Goal: Task Accomplishment & Management: Manage account settings

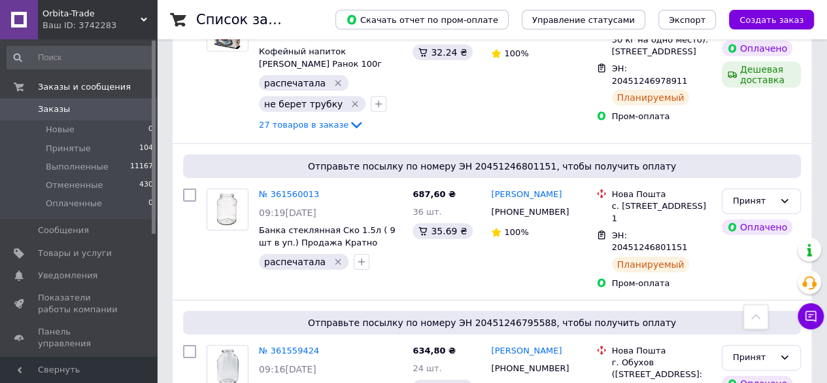
scroll to position [2086, 0]
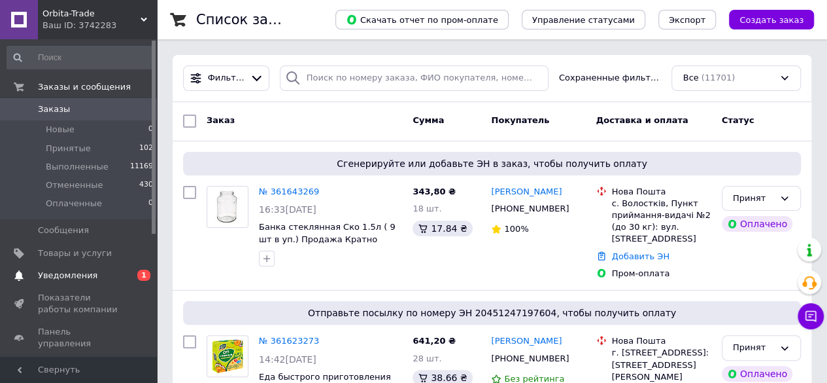
click at [70, 277] on span "Уведомления" at bounding box center [68, 275] width 60 height 12
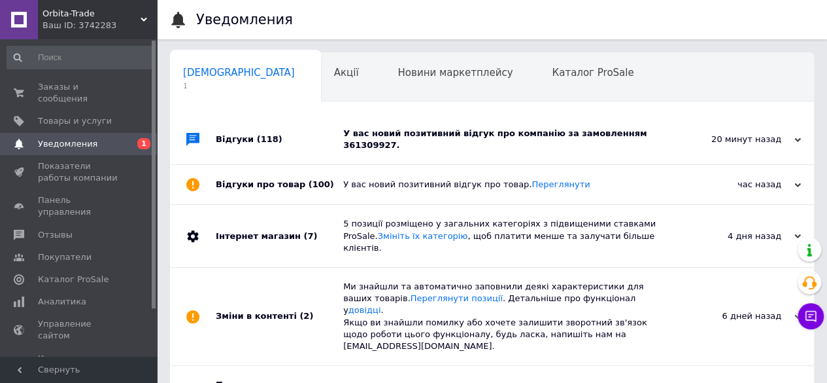
scroll to position [0, 4]
click at [519, 133] on div "У вас новий позитивний відгук про компанію за замовленням 361309927." at bounding box center [506, 140] width 327 height 24
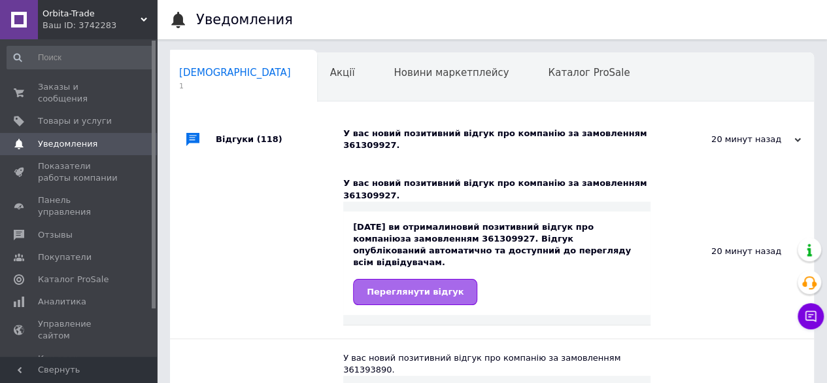
click at [430, 286] on span "Переглянути відгук" at bounding box center [415, 291] width 97 height 10
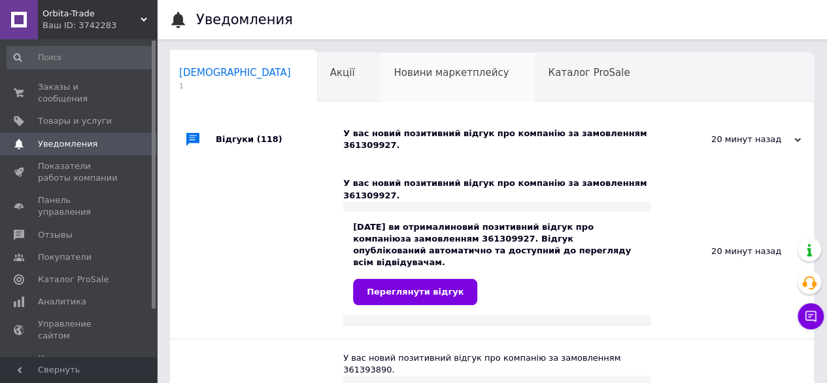
click at [394, 74] on span "Новини маркетплейсу" at bounding box center [451, 73] width 115 height 12
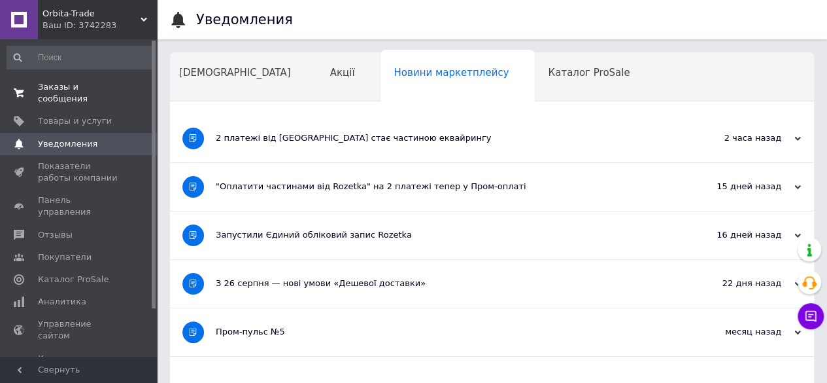
click at [109, 90] on span "Заказы и сообщения" at bounding box center [79, 93] width 83 height 24
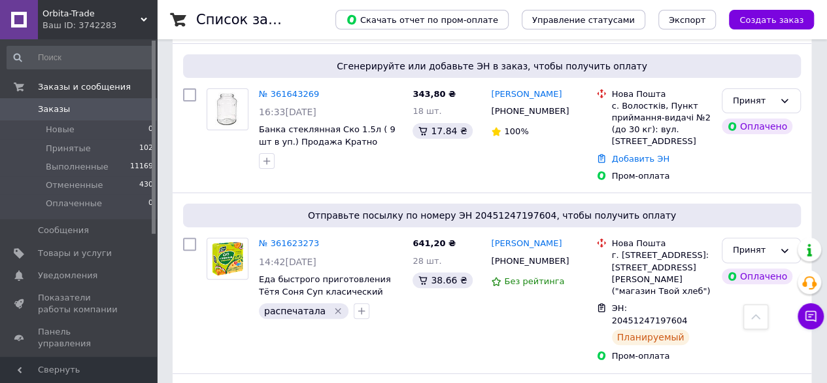
scroll to position [90, 0]
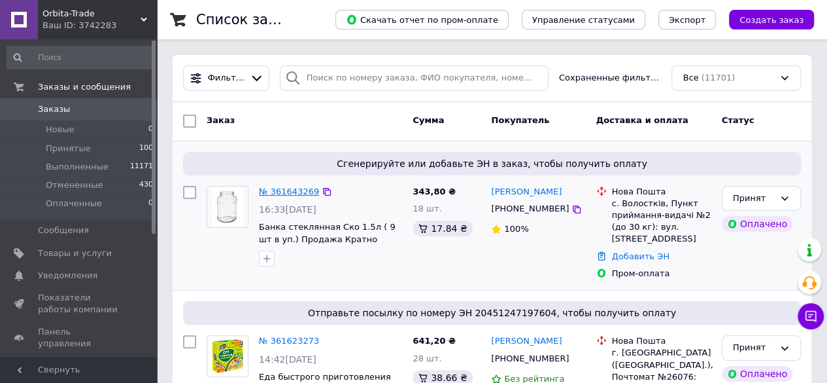
click at [293, 192] on link "№ 361643269" at bounding box center [289, 191] width 60 height 10
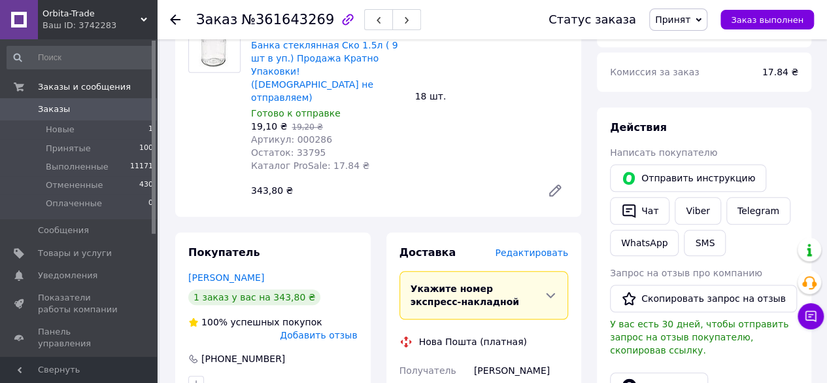
scroll to position [563, 0]
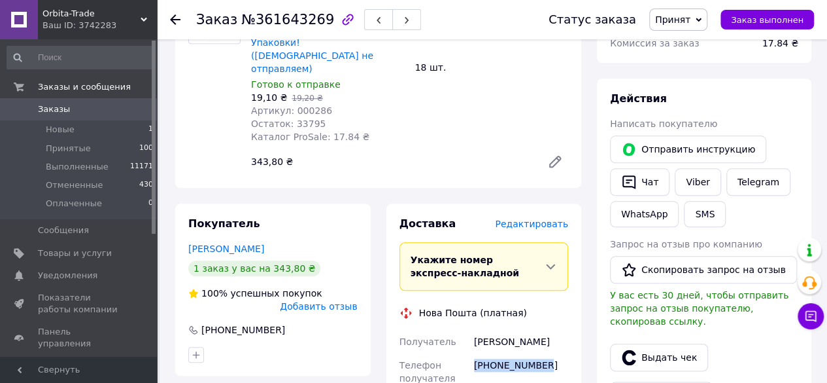
drag, startPoint x: 562, startPoint y: 313, endPoint x: 471, endPoint y: 326, distance: 92.5
click at [472, 353] on div "[PHONE_NUMBER]" at bounding box center [521, 371] width 99 height 37
copy div "[PHONE_NUMBER]"
click at [177, 20] on use at bounding box center [175, 19] width 10 height 10
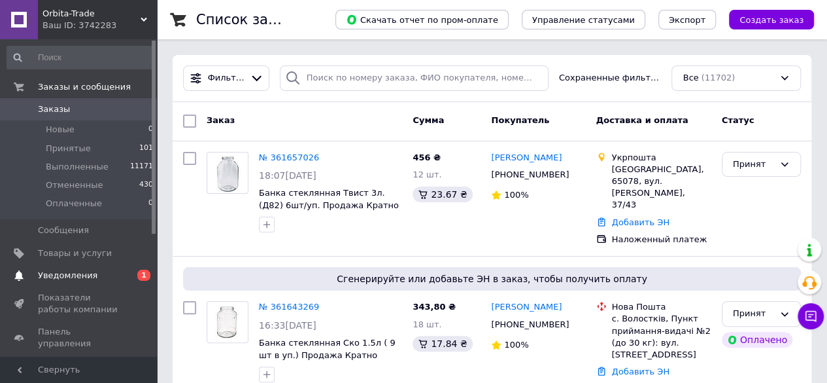
click at [75, 276] on span "Уведомления" at bounding box center [68, 275] width 60 height 12
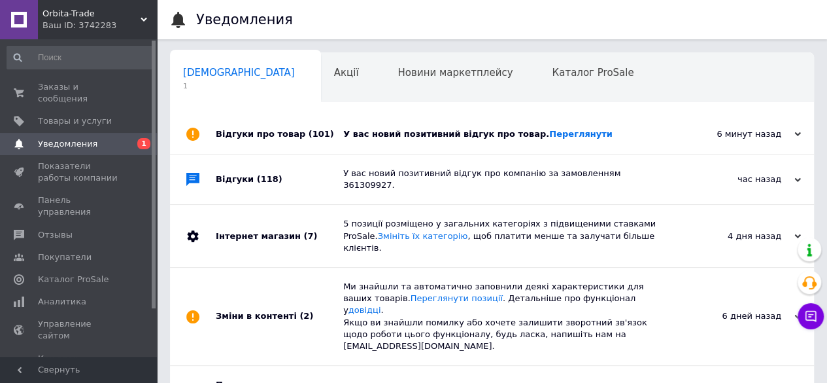
scroll to position [0, 4]
click at [549, 131] on link "Переглянути" at bounding box center [580, 134] width 63 height 10
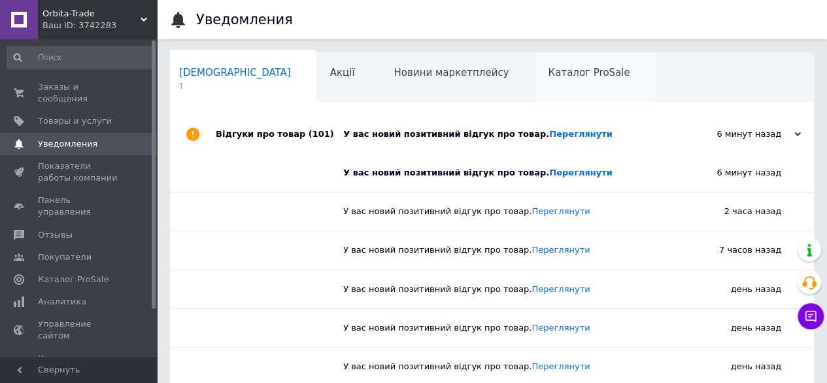
click at [535, 79] on div "Каталог ProSale 0" at bounding box center [595, 78] width 121 height 50
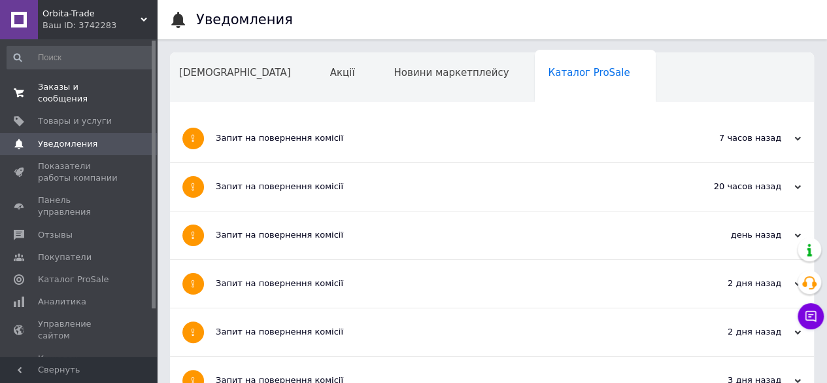
drag, startPoint x: 95, startPoint y: 87, endPoint x: 103, endPoint y: 88, distance: 8.0
click at [95, 87] on span "Заказы и сообщения" at bounding box center [79, 93] width 83 height 24
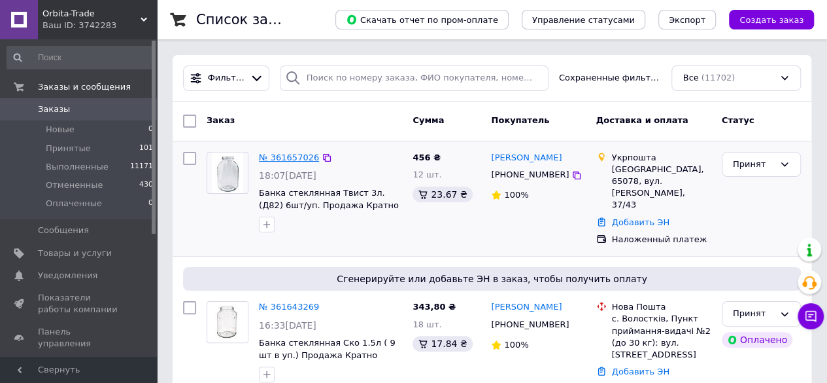
click at [287, 160] on link "№ 361657026" at bounding box center [289, 157] width 60 height 10
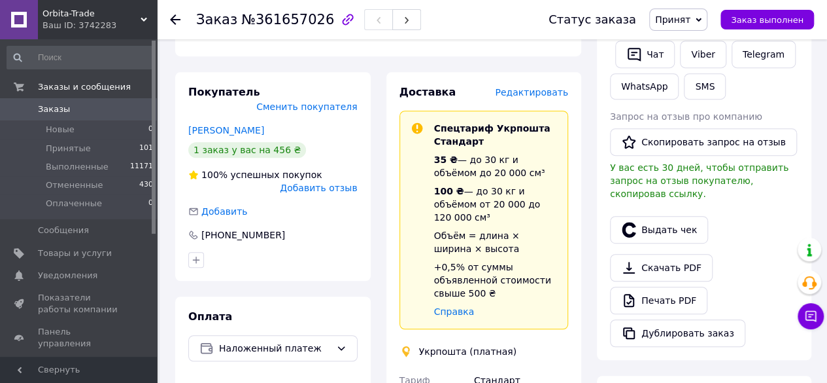
scroll to position [239, 0]
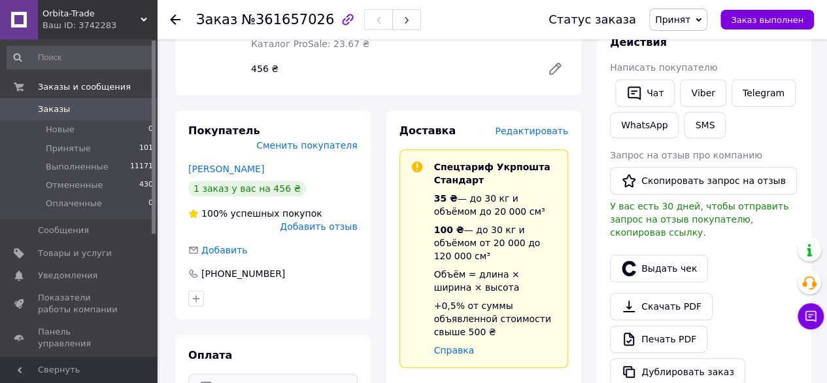
click at [338, 381] on icon at bounding box center [341, 386] width 10 height 10
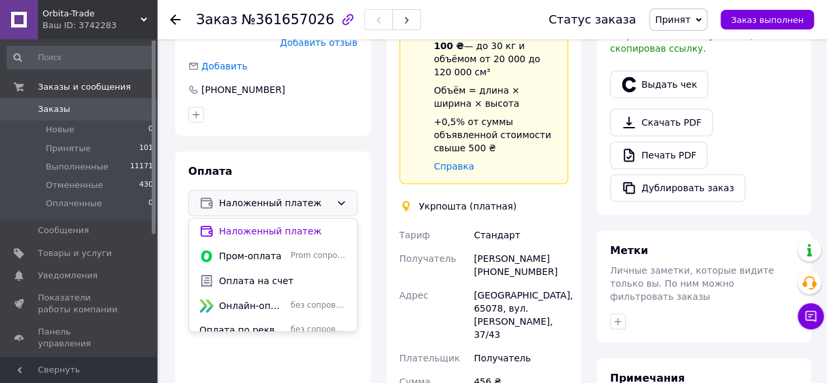
scroll to position [430, 0]
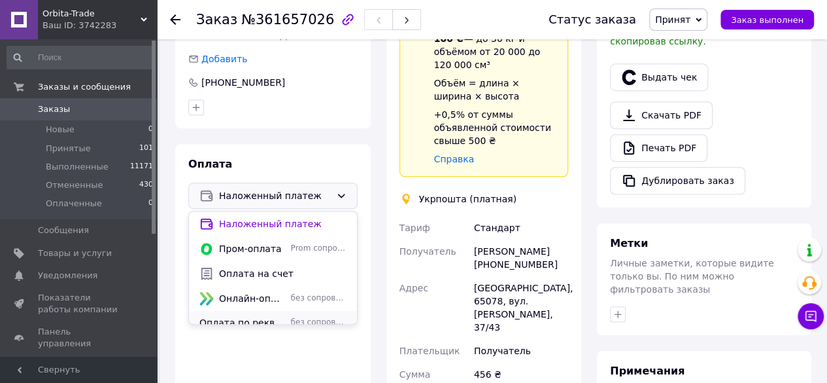
click at [324, 311] on div "Оплата по реквизитам без сопровождения Prom" at bounding box center [273, 323] width 168 height 24
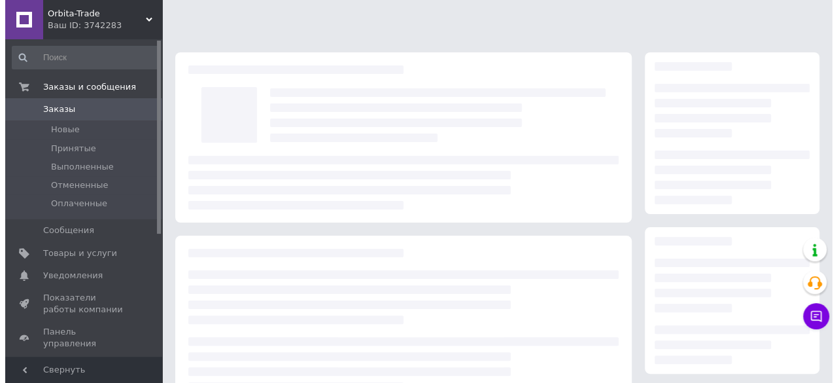
scroll to position [215, 0]
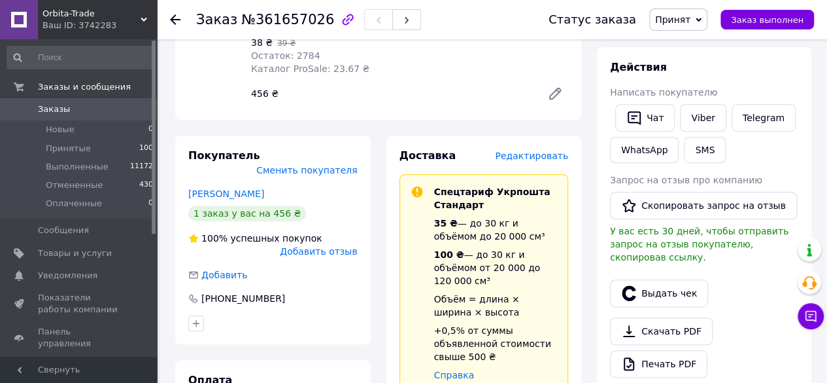
click at [528, 150] on span "Редактировать" at bounding box center [531, 155] width 73 height 10
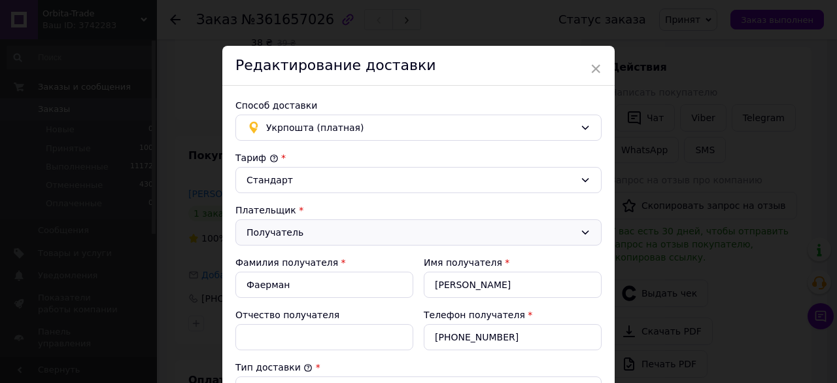
click at [594, 232] on div "Получатель" at bounding box center [418, 232] width 366 height 26
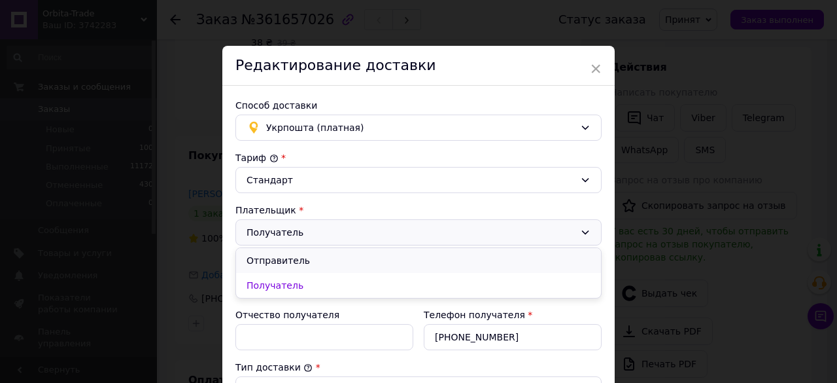
click at [489, 262] on li "Отправитель" at bounding box center [418, 260] width 365 height 25
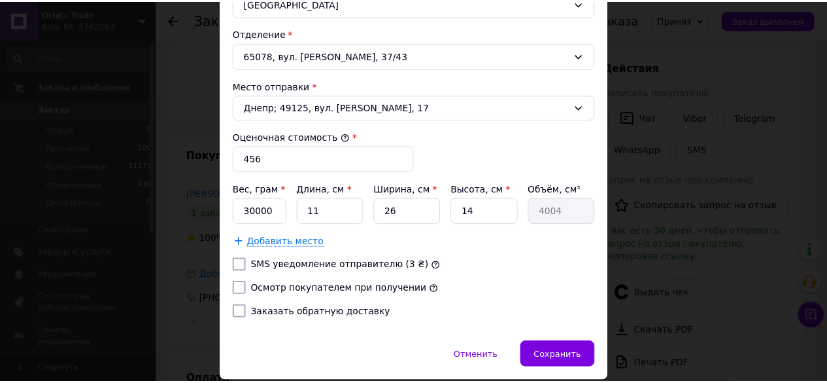
scroll to position [465, 0]
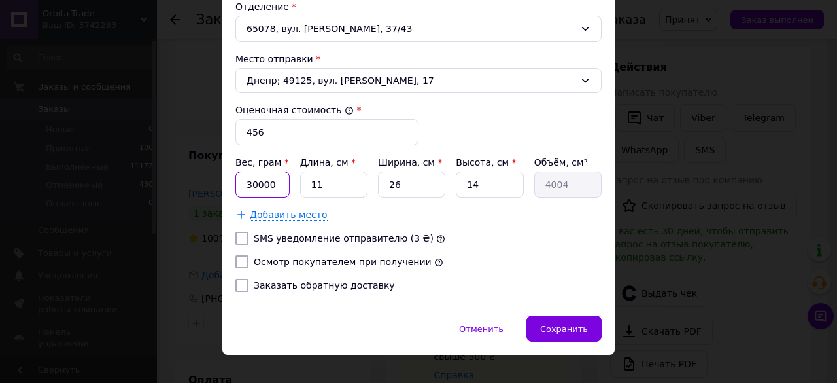
click at [252, 179] on input "30000" at bounding box center [262, 184] width 54 height 26
type input "15000"
click at [343, 182] on input "11" at bounding box center [333, 184] width 67 height 26
type input "1"
type input "364"
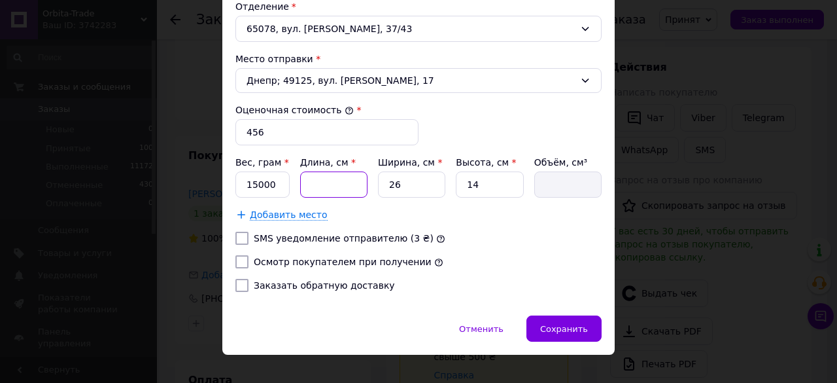
type input "6"
type input "2184"
type input "60"
type input "21840"
type input "60"
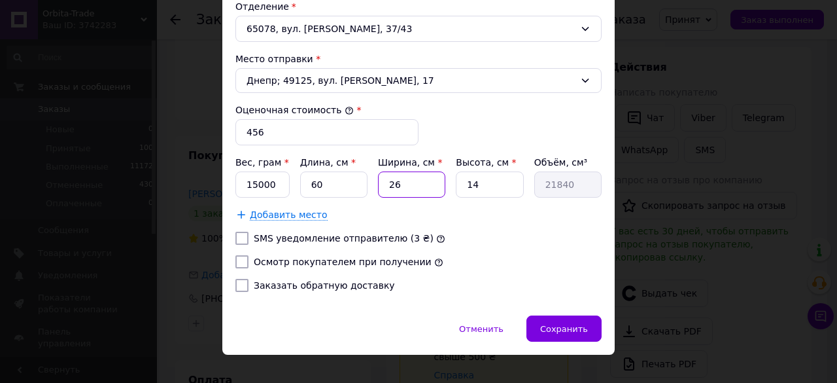
click at [425, 184] on input "26" at bounding box center [411, 184] width 67 height 26
type input "2"
type input "1680"
type input "3"
type input "2520"
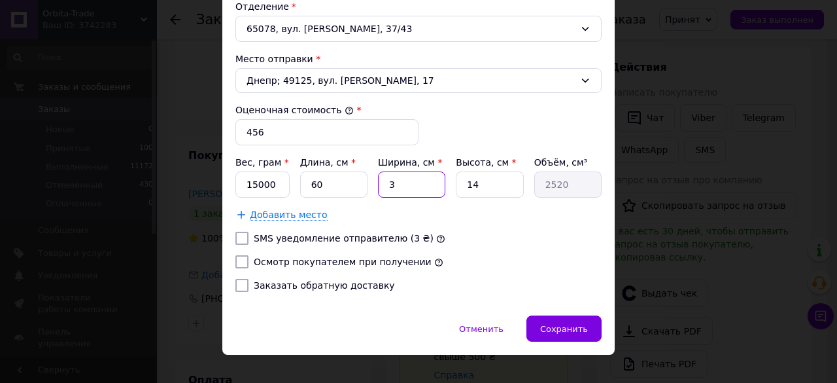
type input "30"
type input "25200"
type input "30"
click at [477, 182] on input "14" at bounding box center [489, 184] width 67 height 26
type input "1"
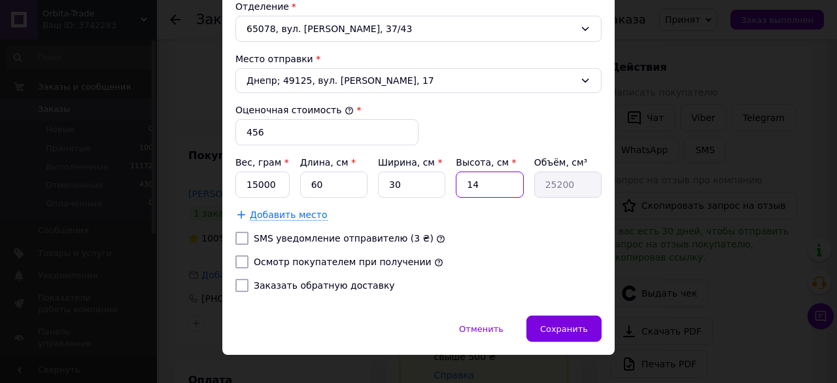
type input "1800"
type input "5"
type input "9000"
type input "50"
type input "90000"
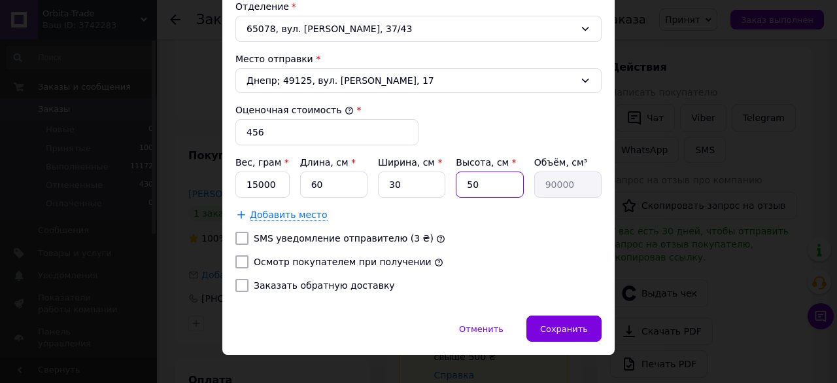
type input "50"
drag, startPoint x: 241, startPoint y: 230, endPoint x: 235, endPoint y: 249, distance: 19.7
click at [241, 232] on input "SMS уведомление отправителю (3 ₴)" at bounding box center [241, 238] width 13 height 13
checkbox input "true"
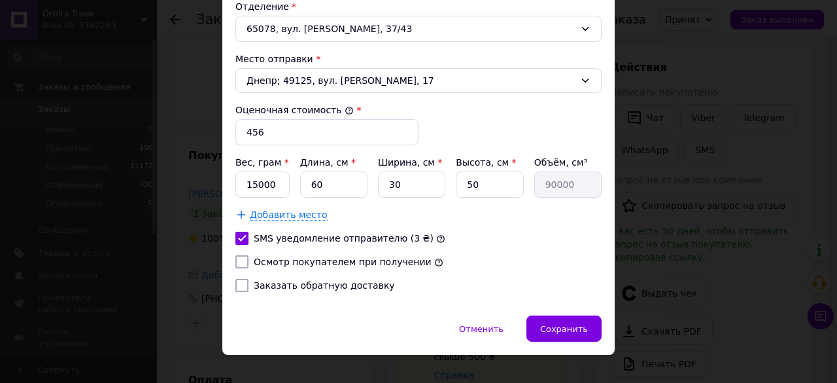
click at [239, 257] on input "Осмотр покупателем при получении" at bounding box center [241, 261] width 13 height 13
checkbox input "true"
click at [540, 321] on div "Сохранить" at bounding box center [563, 328] width 75 height 26
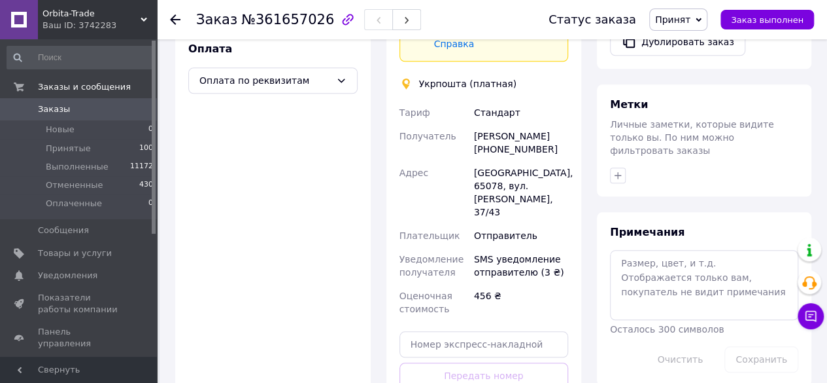
scroll to position [557, 0]
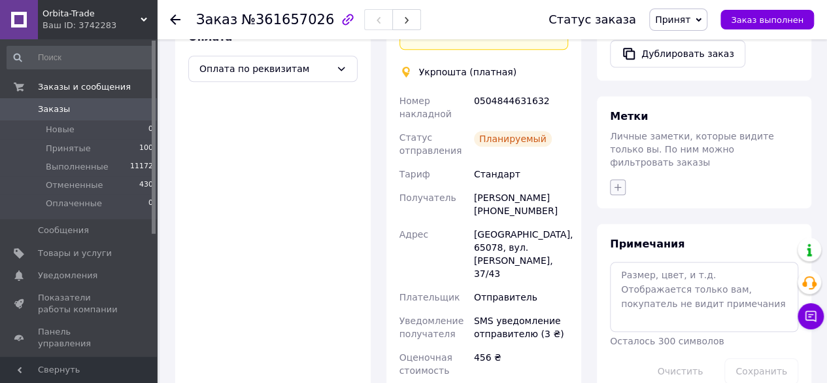
click at [619, 182] on icon "button" at bounding box center [618, 187] width 10 height 10
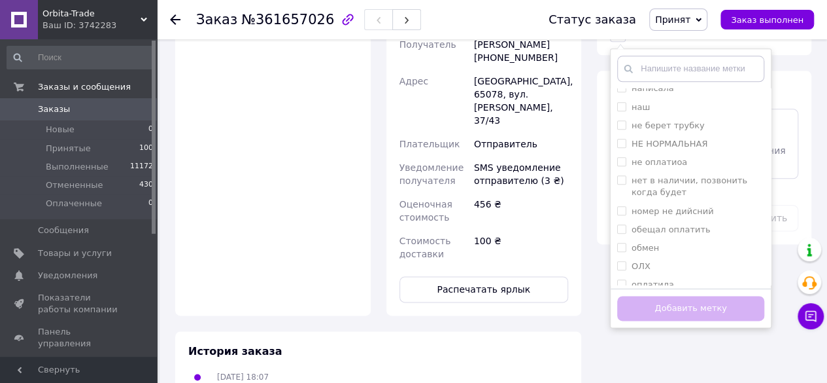
scroll to position [681, 0]
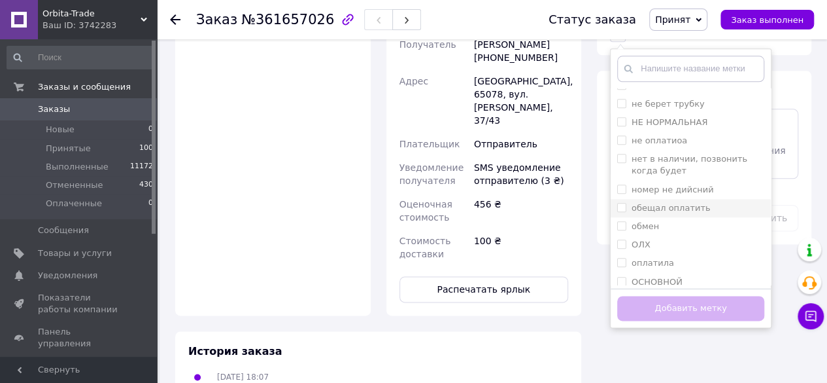
click at [619, 203] on input "обещал оплатить" at bounding box center [621, 207] width 9 height 9
checkbox input "true"
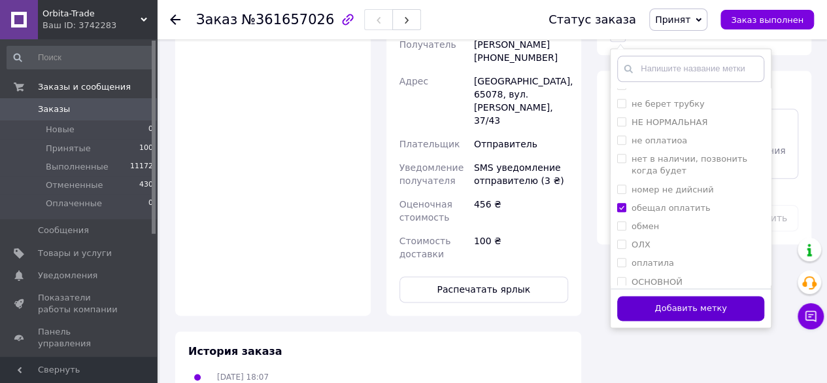
click at [676, 296] on button "Добавить метку" at bounding box center [690, 309] width 147 height 26
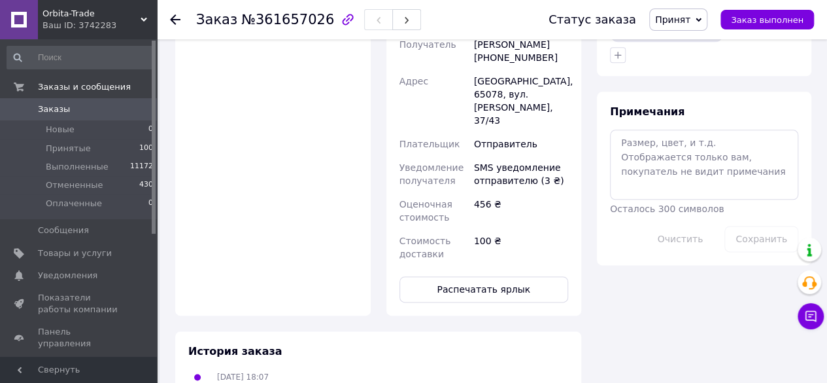
click at [177, 18] on icon at bounding box center [175, 19] width 10 height 10
